Goal: Information Seeking & Learning: Learn about a topic

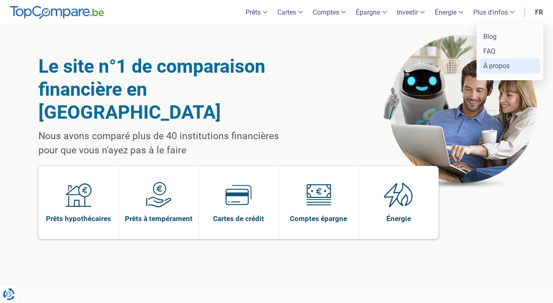
click at [495, 67] on link "À propos" at bounding box center [510, 65] width 60 height 15
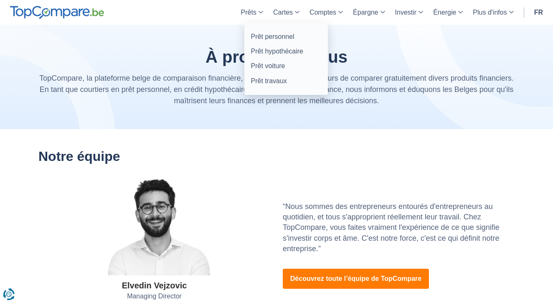
click at [249, 11] on link "Prêts" at bounding box center [252, 12] width 32 height 25
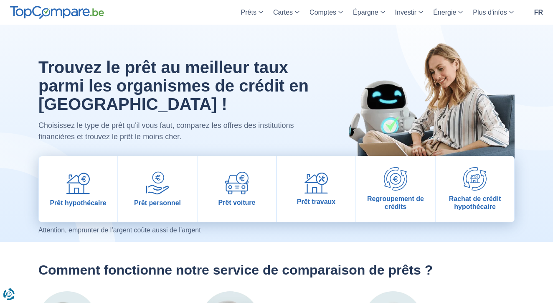
click at [61, 9] on img at bounding box center [57, 12] width 94 height 13
